Goal: Find specific page/section: Find specific page/section

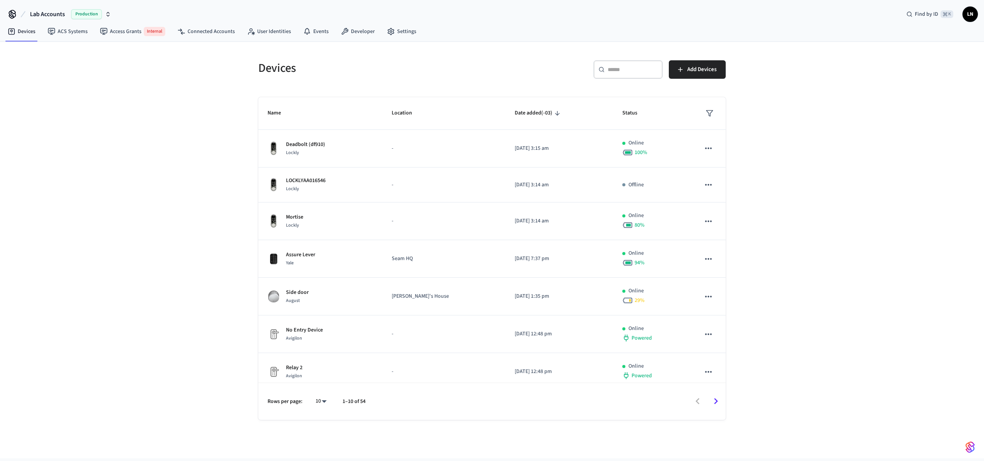
click at [959, 14] on div "Find by ID ⌘ K LN" at bounding box center [939, 14] width 78 height 16
click at [970, 13] on span "LN" at bounding box center [970, 14] width 14 height 14
click at [50, 37] on link "ACS Systems" at bounding box center [68, 32] width 52 height 14
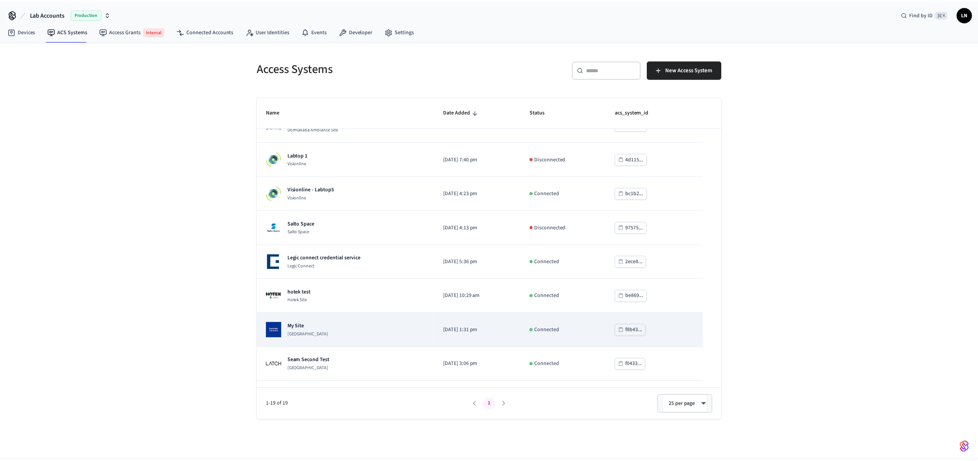
scroll to position [20, 0]
click at [507, 332] on p "2025/09/10 at 1:31 pm" at bounding box center [480, 330] width 68 height 8
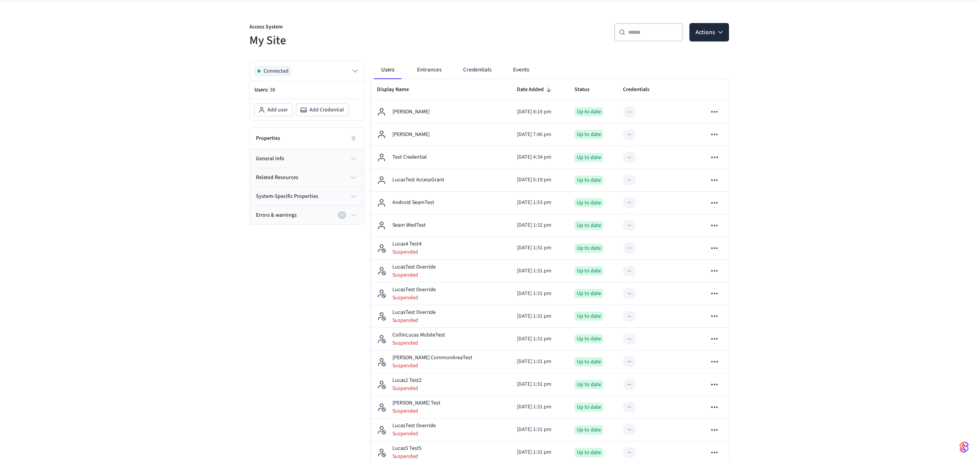
scroll to position [75, 0]
